Goal: Find specific page/section: Find specific page/section

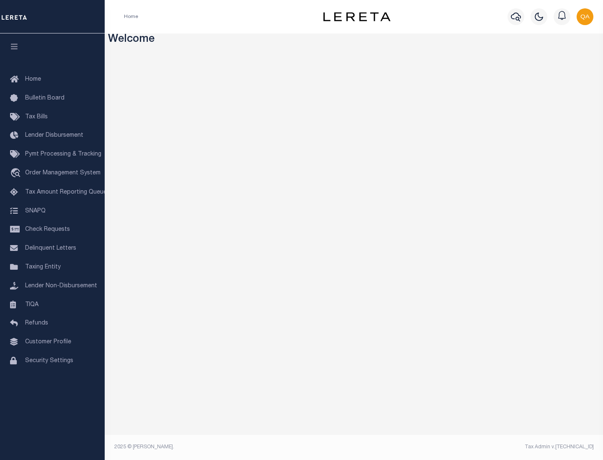
click at [52, 230] on span "Check Requests" at bounding box center [47, 230] width 45 height 6
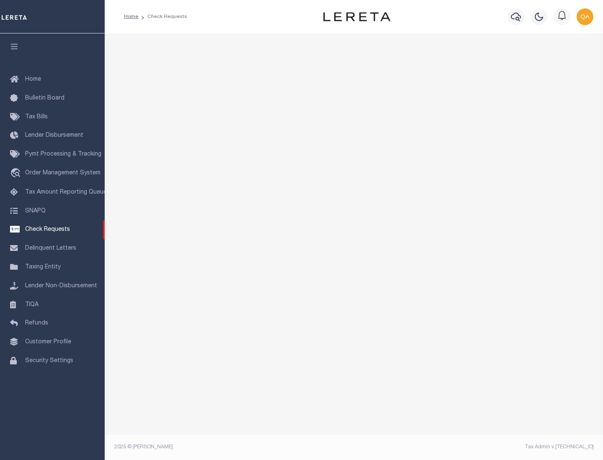
select select "50"
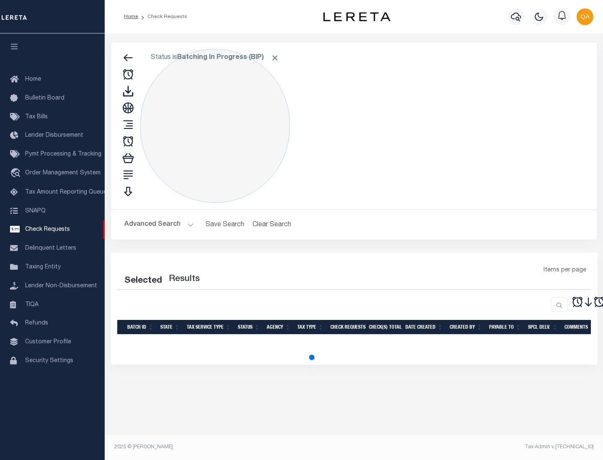
select select "50"
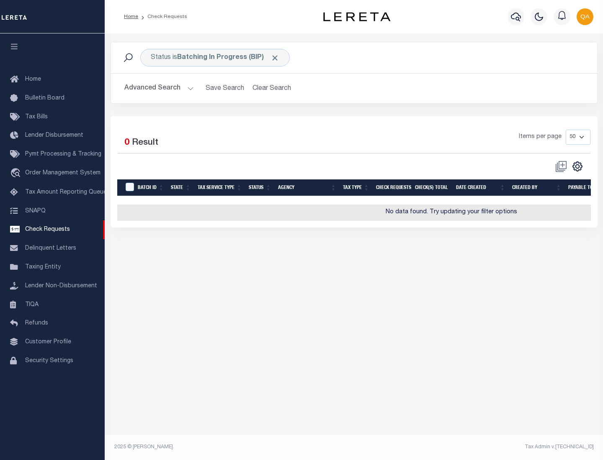
click at [275, 58] on span "Click to Remove" at bounding box center [274, 58] width 9 height 9
